Goal: Task Accomplishment & Management: Manage account settings

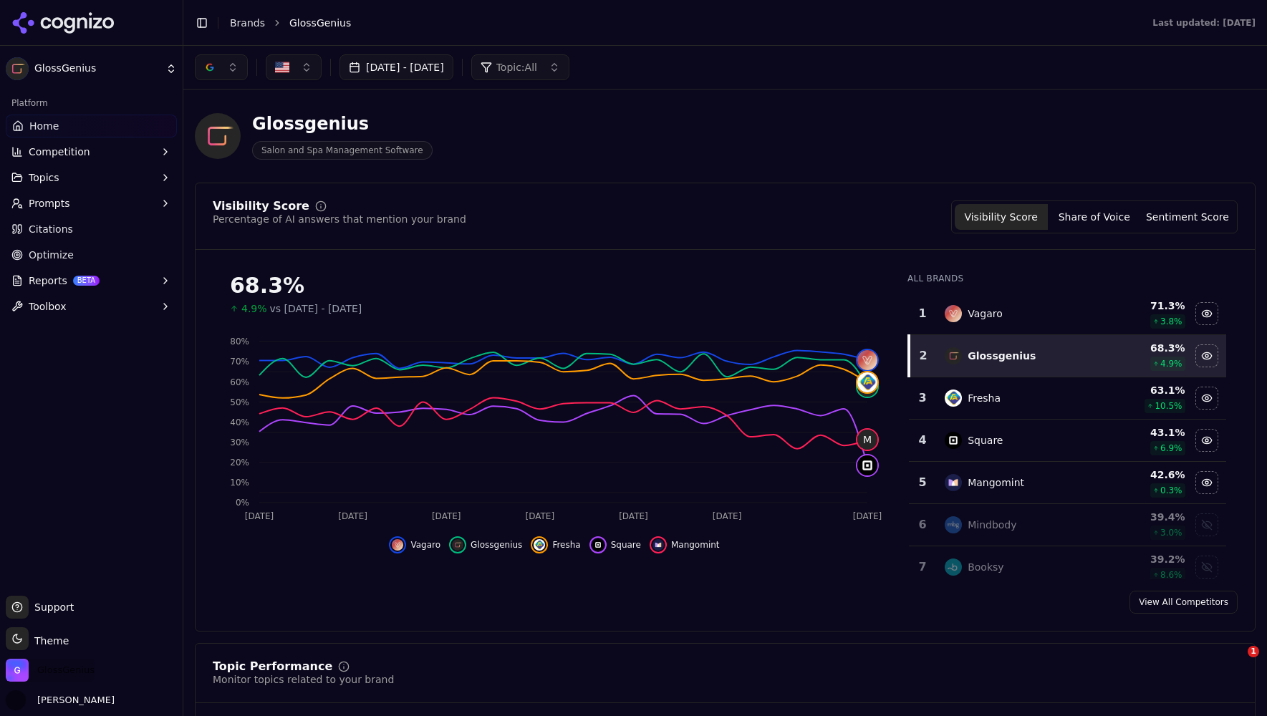
click at [54, 671] on span "GlossGenius" at bounding box center [65, 670] width 57 height 13
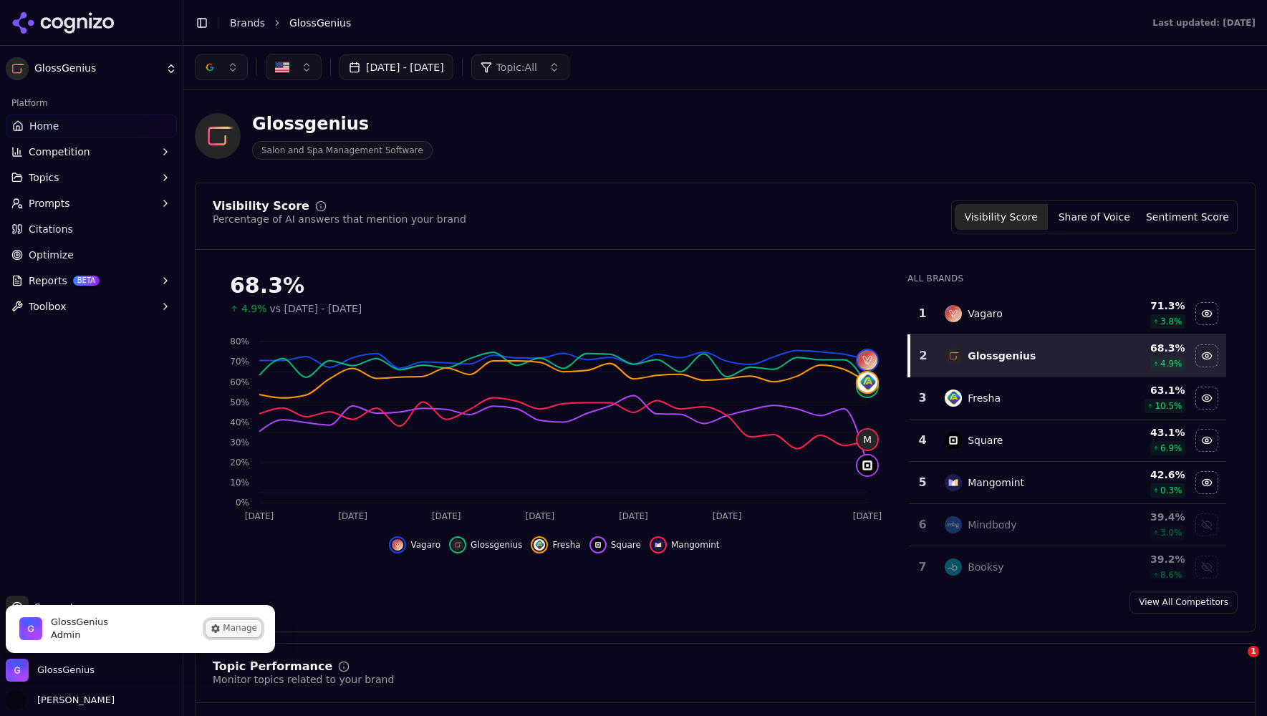
click at [234, 623] on button "Manage" at bounding box center [234, 628] width 56 height 17
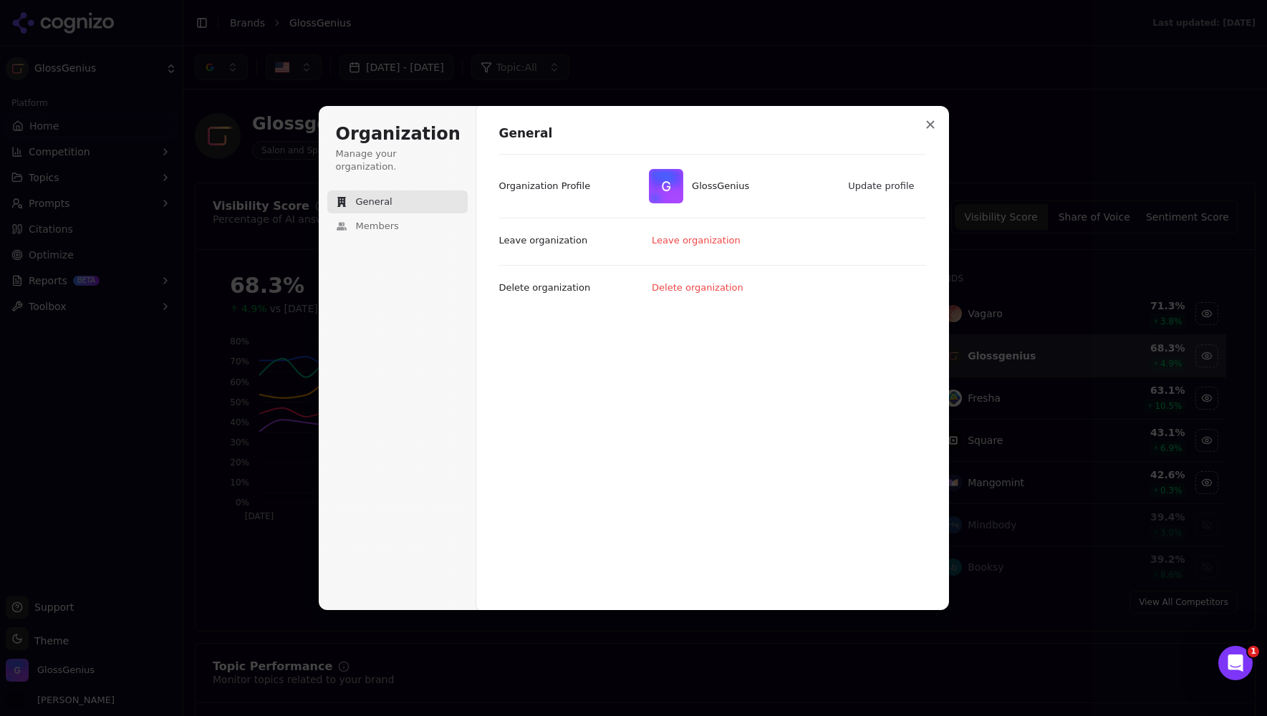
click at [410, 284] on div "Organization Manage your organization. General Members" at bounding box center [397, 209] width 140 height 172
click at [381, 220] on span "Members" at bounding box center [377, 226] width 43 height 13
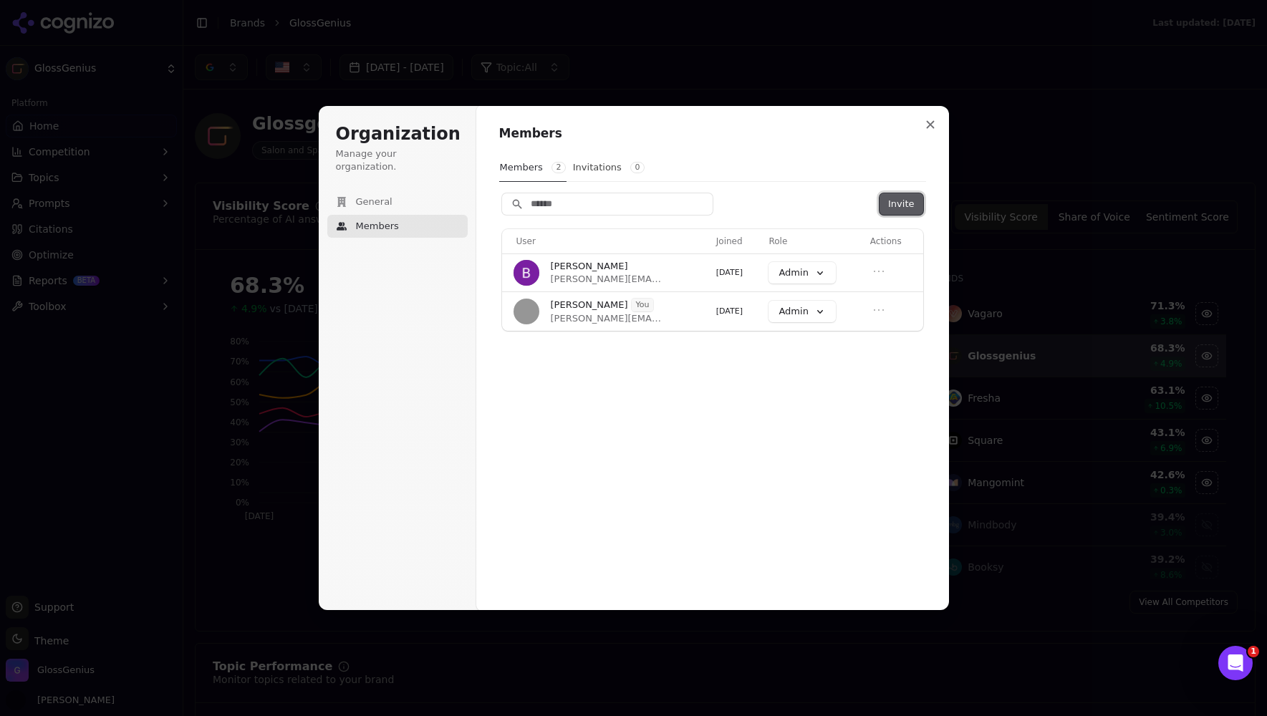
click at [893, 198] on button "Invite" at bounding box center [901, 203] width 43 height 21
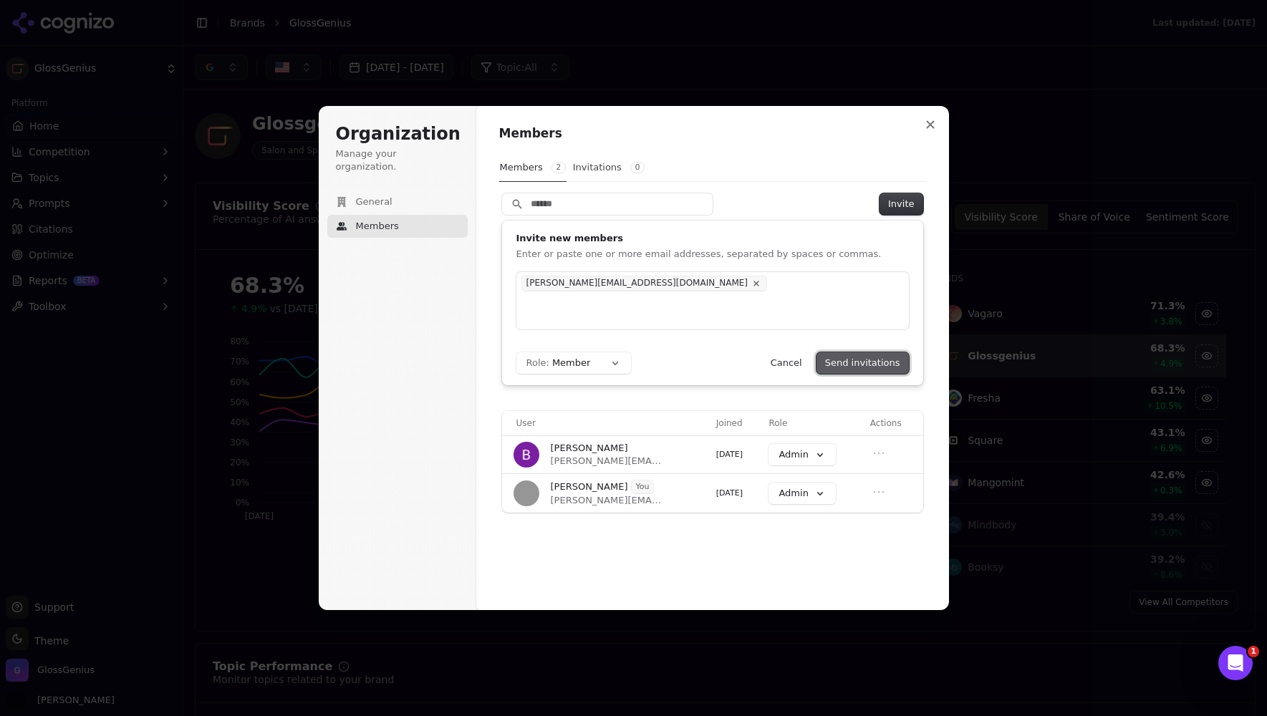
click at [865, 363] on button "Send invitations" at bounding box center [863, 362] width 92 height 21
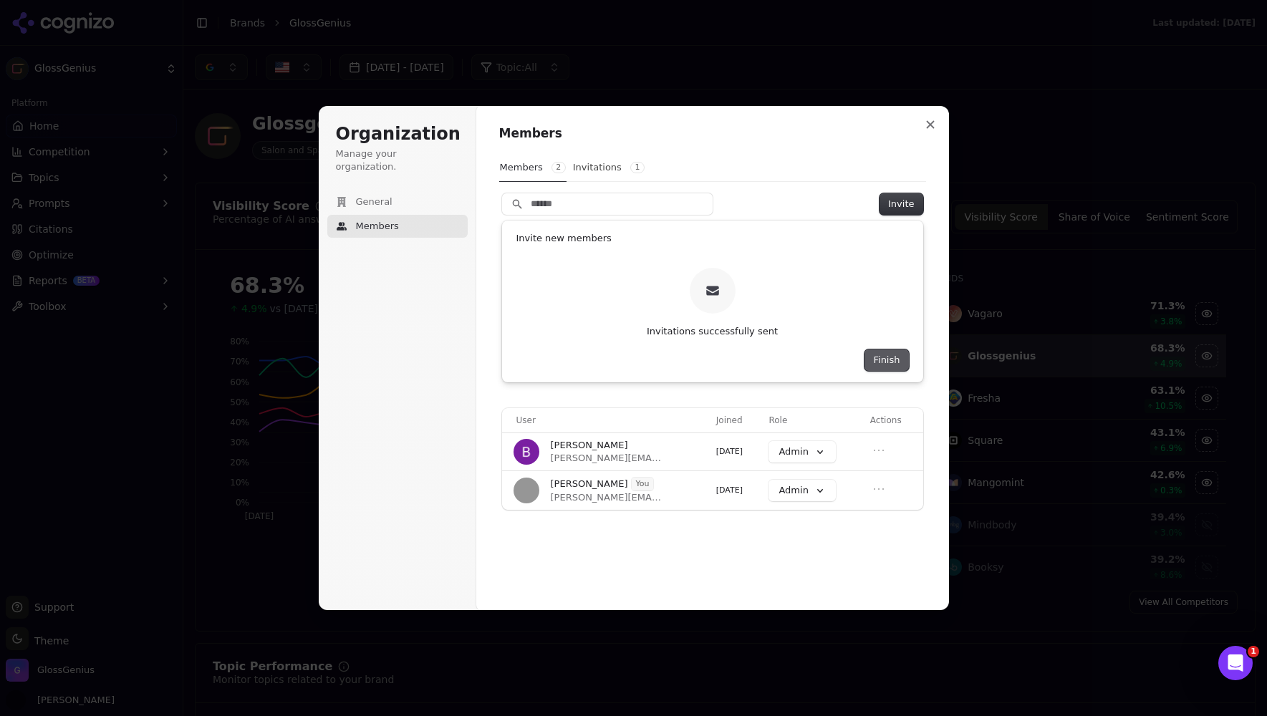
click at [882, 355] on button "Finish" at bounding box center [887, 360] width 44 height 21
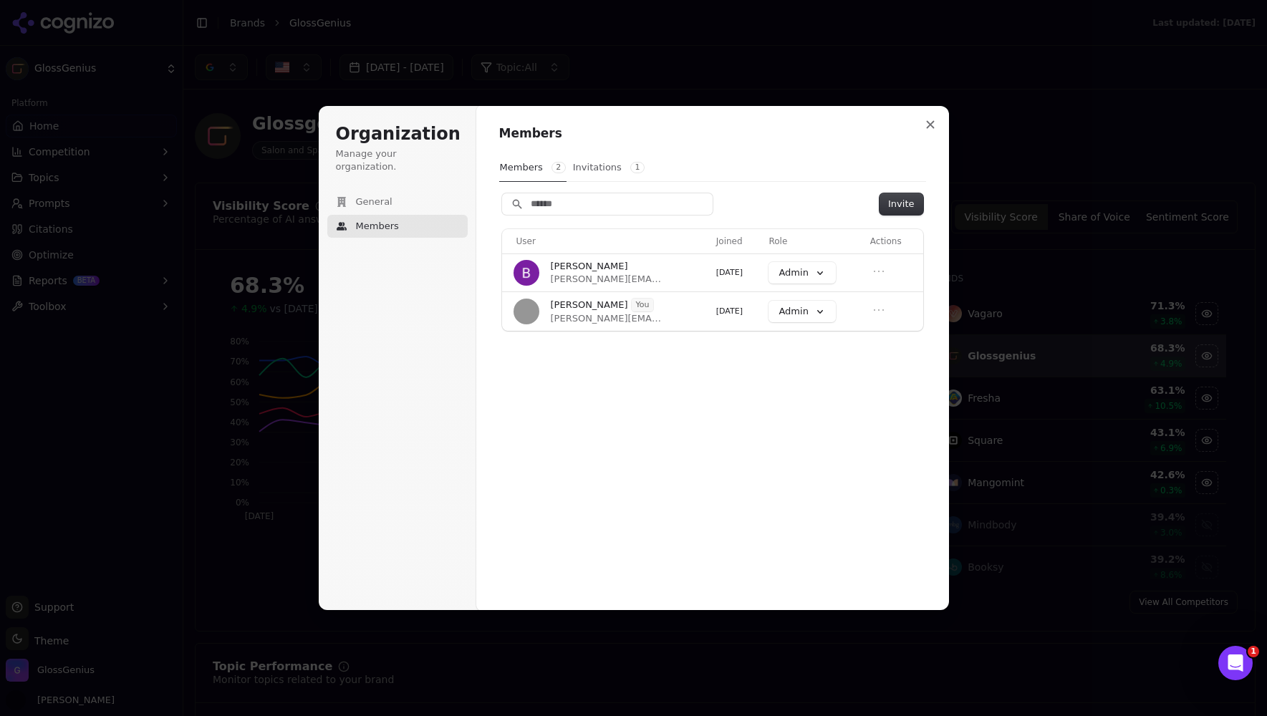
click at [588, 162] on button "Invitations 1" at bounding box center [608, 167] width 73 height 27
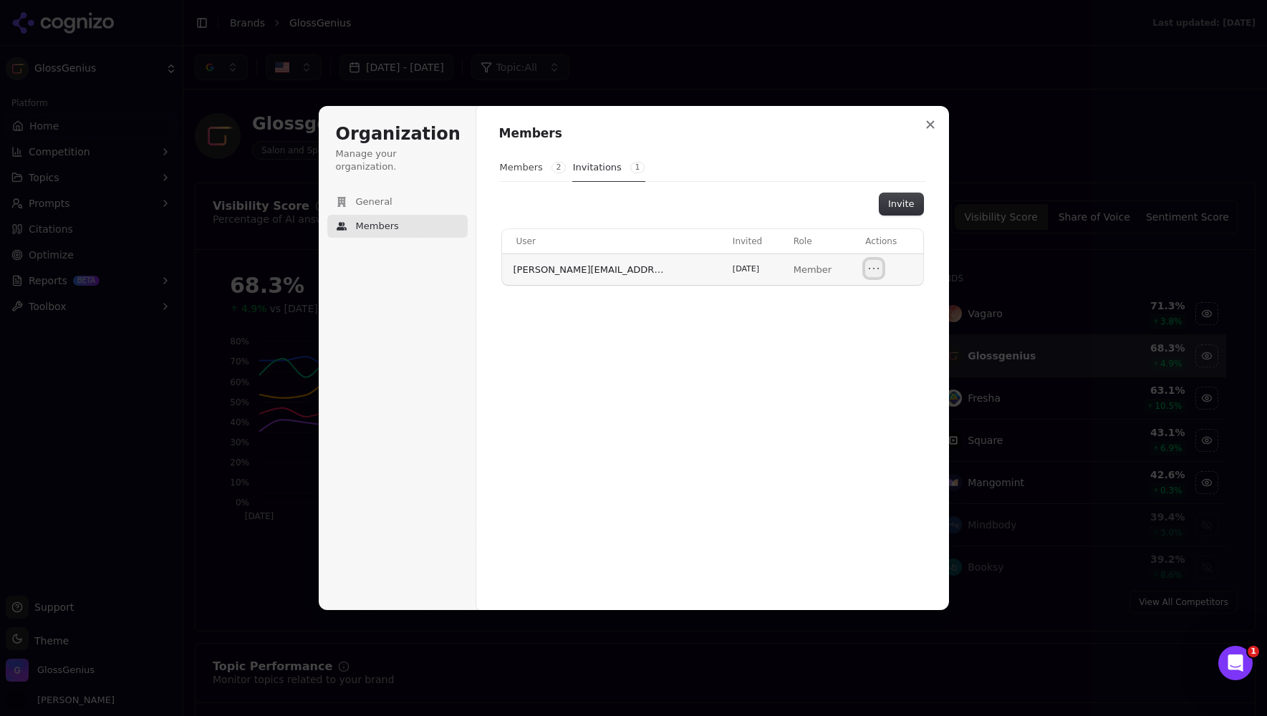
click at [869, 268] on icon "Open menu" at bounding box center [874, 268] width 14 height 14
click at [693, 395] on div "Members Members 2 Invitations 1 Invite User Invited Role Actions [PERSON_NAME][…" at bounding box center [712, 358] width 473 height 506
